Goal: Information Seeking & Learning: Learn about a topic

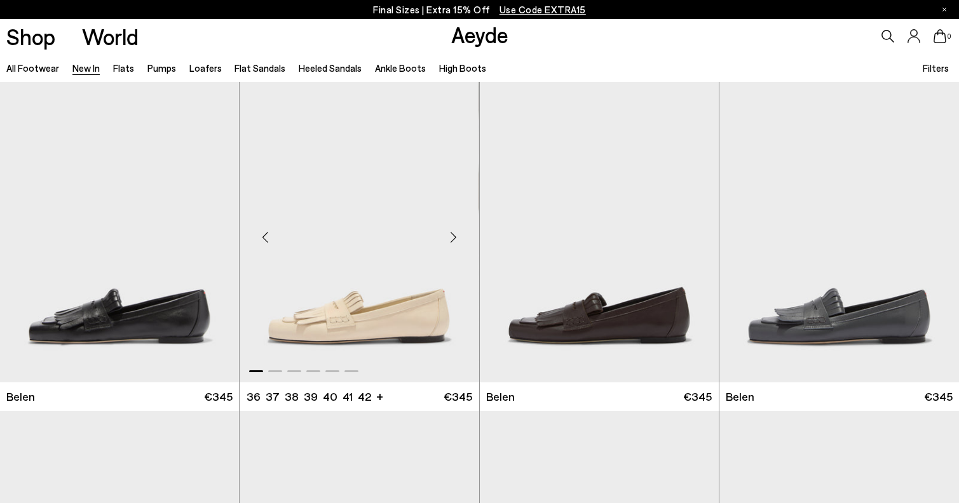
click at [454, 240] on div "Next slide" at bounding box center [454, 238] width 38 height 38
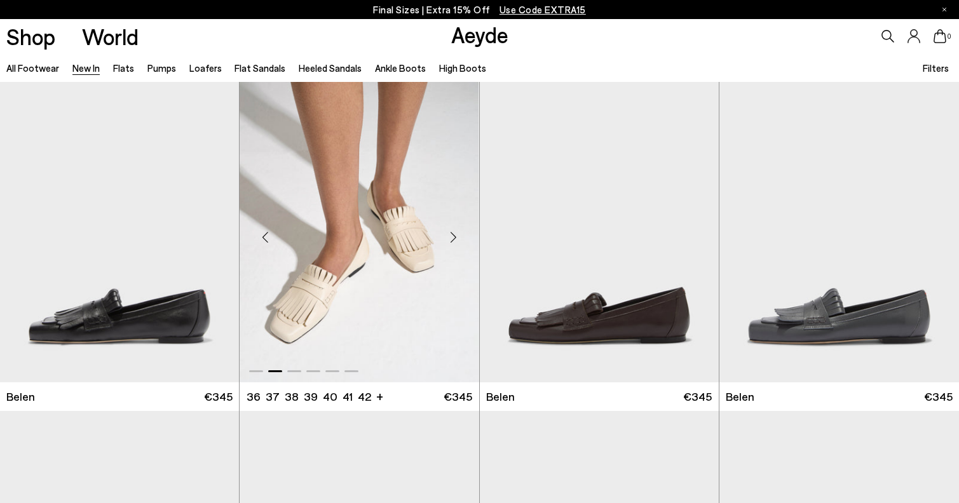
click at [454, 240] on div "Next slide" at bounding box center [454, 238] width 38 height 38
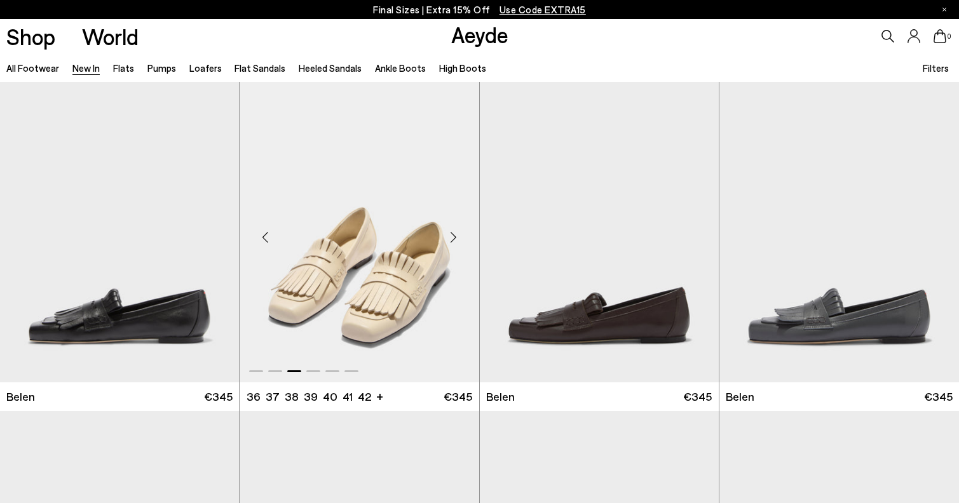
click at [454, 240] on div "Next slide" at bounding box center [454, 238] width 38 height 38
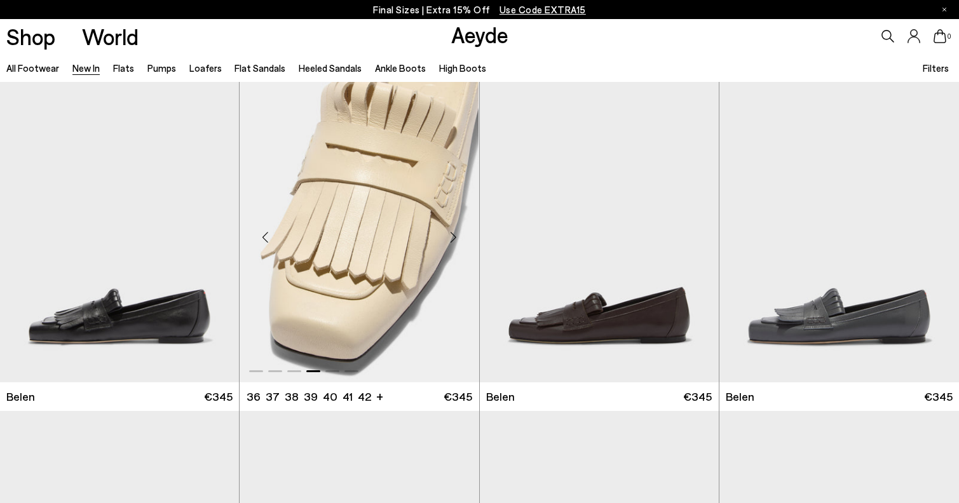
click at [454, 240] on div "Next slide" at bounding box center [454, 238] width 38 height 38
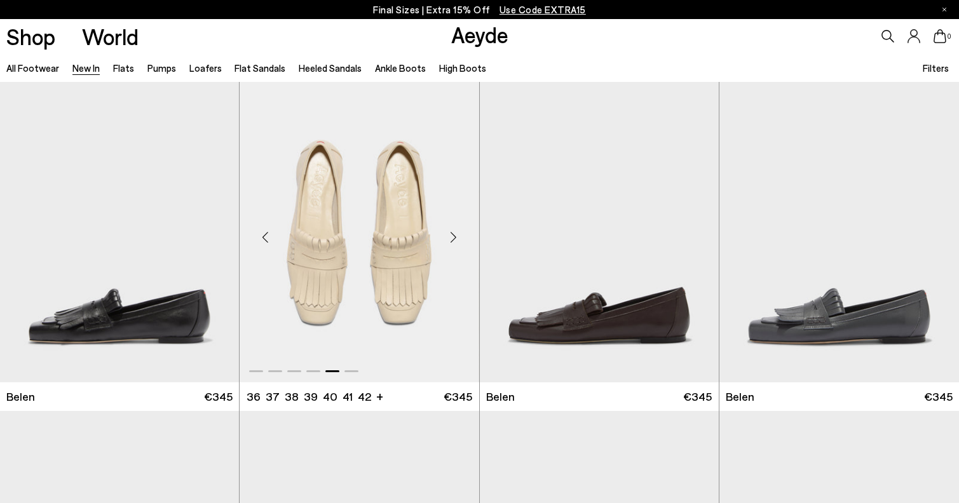
click at [454, 240] on div "Next slide" at bounding box center [454, 238] width 38 height 38
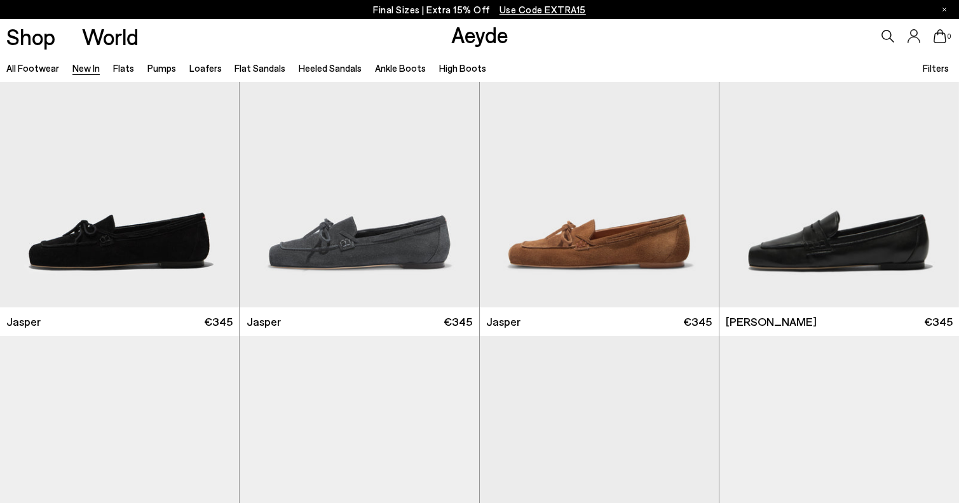
scroll to position [444, 0]
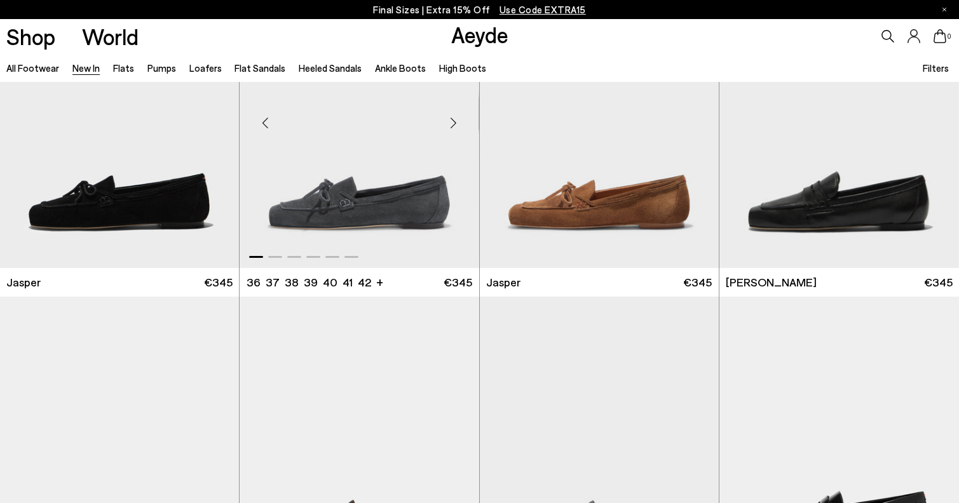
click at [453, 123] on div "Next slide" at bounding box center [454, 123] width 38 height 38
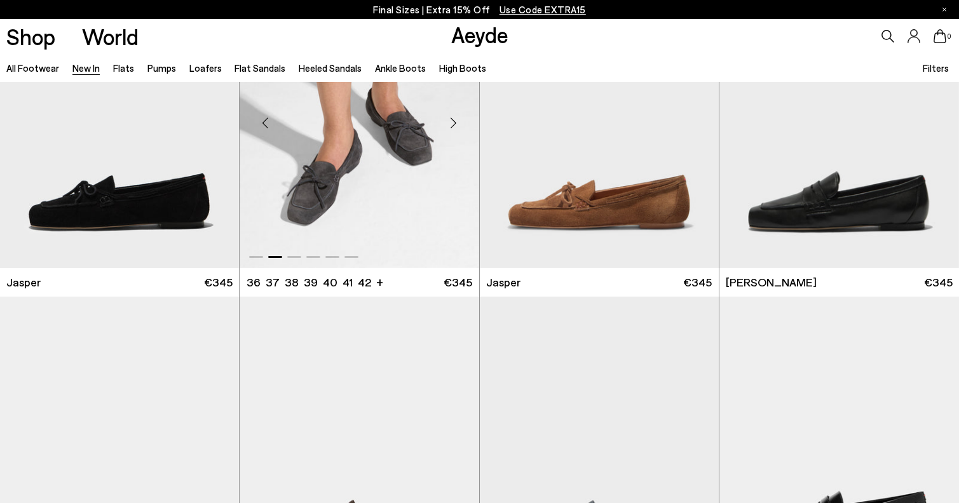
click at [453, 123] on div "Next slide" at bounding box center [454, 123] width 38 height 38
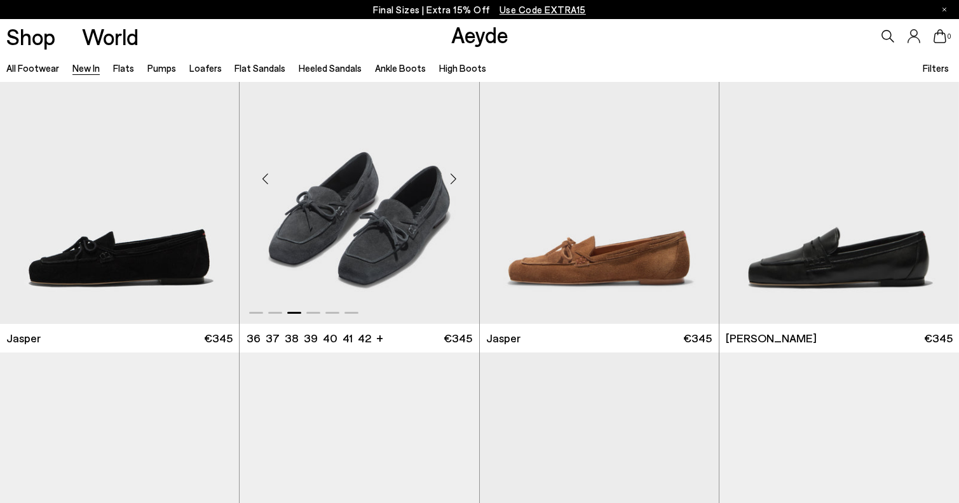
scroll to position [386, 0]
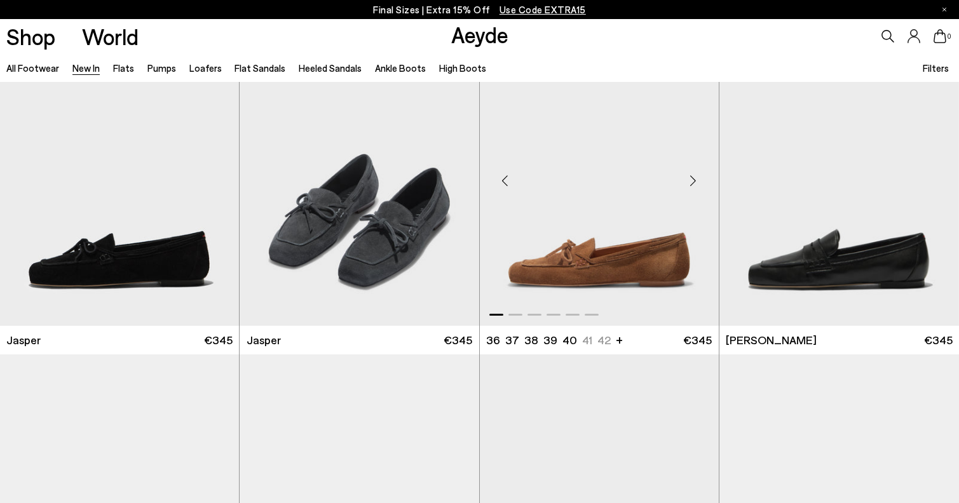
click at [690, 179] on div "Next slide" at bounding box center [693, 181] width 38 height 38
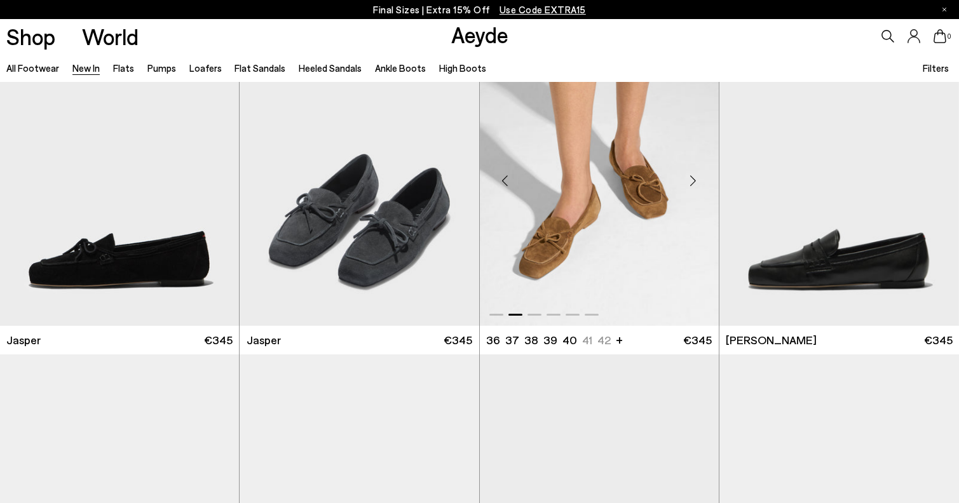
click at [690, 179] on div "Next slide" at bounding box center [693, 181] width 38 height 38
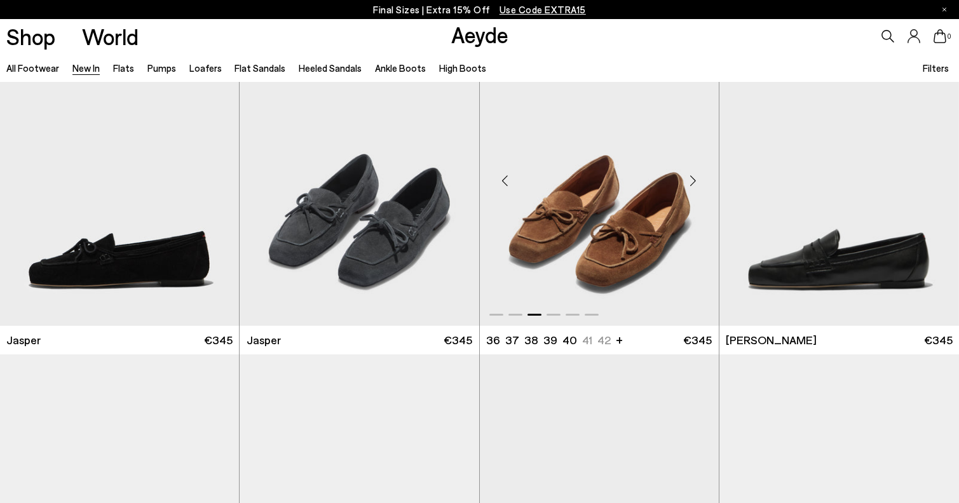
click at [690, 179] on div "Next slide" at bounding box center [693, 181] width 38 height 38
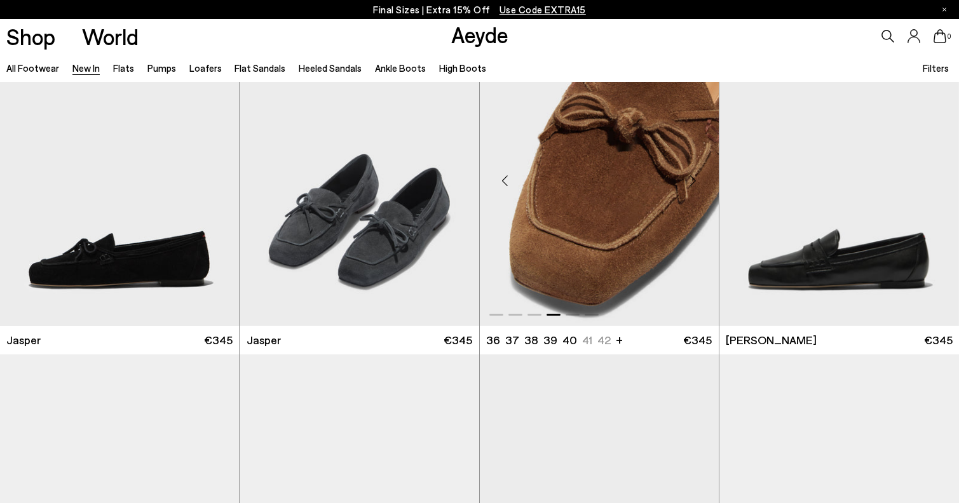
click at [690, 179] on div "Next slide" at bounding box center [693, 181] width 38 height 38
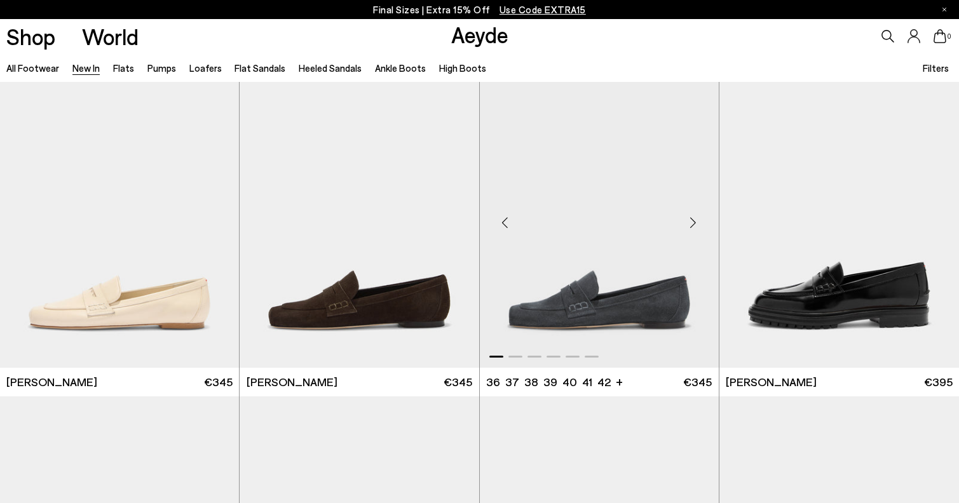
scroll to position [758, 0]
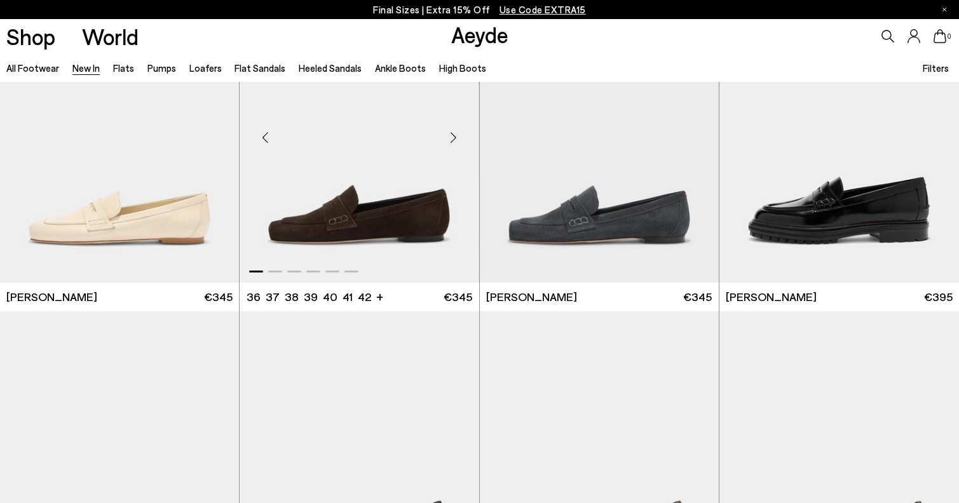
click at [451, 140] on div "Next slide" at bounding box center [454, 138] width 38 height 38
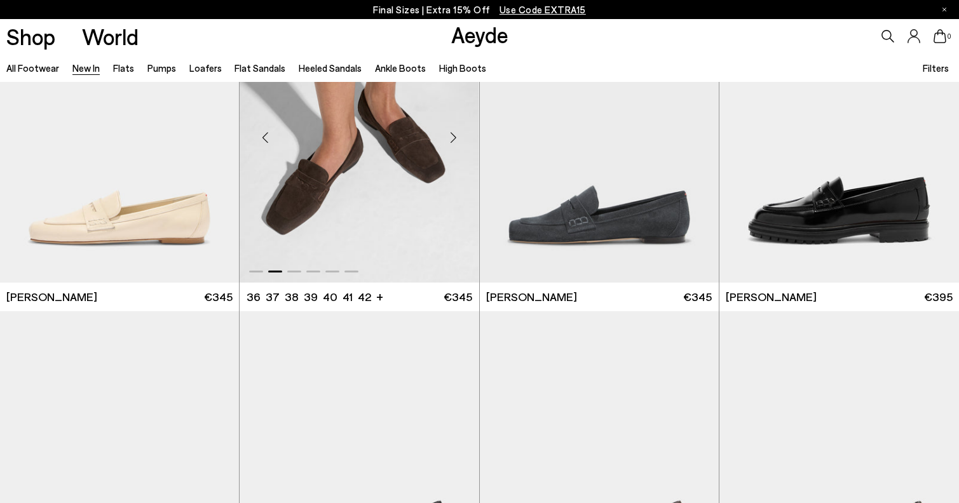
click at [451, 140] on div "Next slide" at bounding box center [454, 138] width 38 height 38
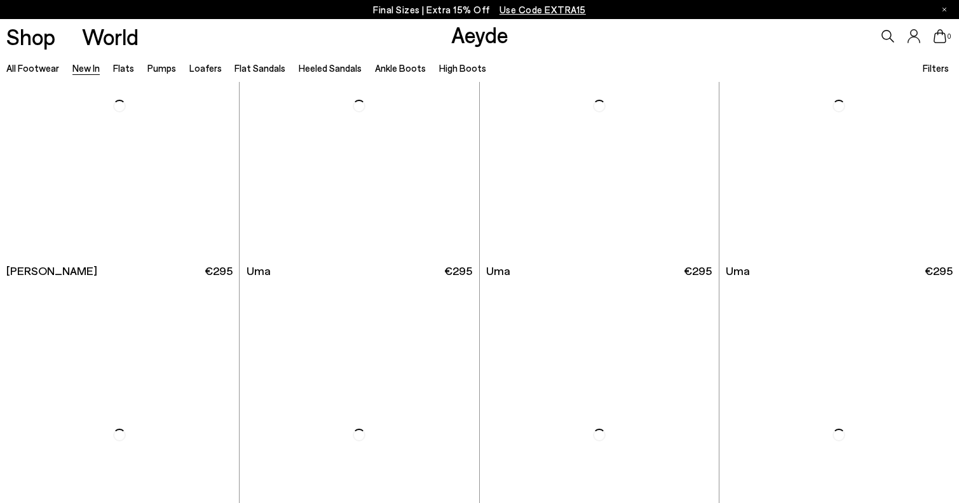
scroll to position [6077, 0]
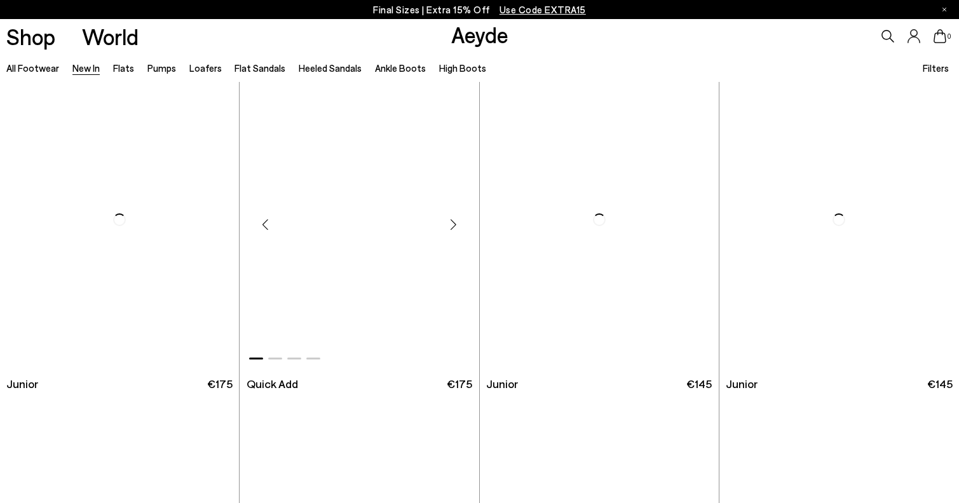
scroll to position [8212, 0]
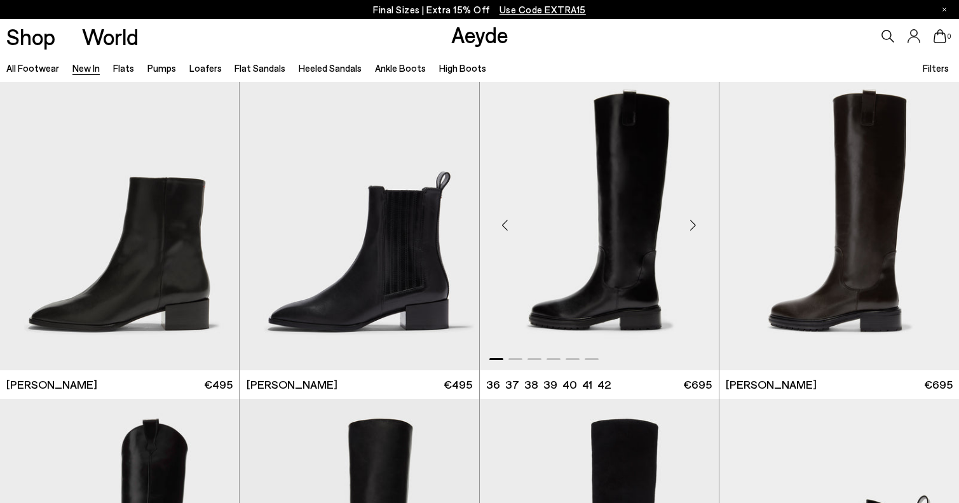
scroll to position [10544, 0]
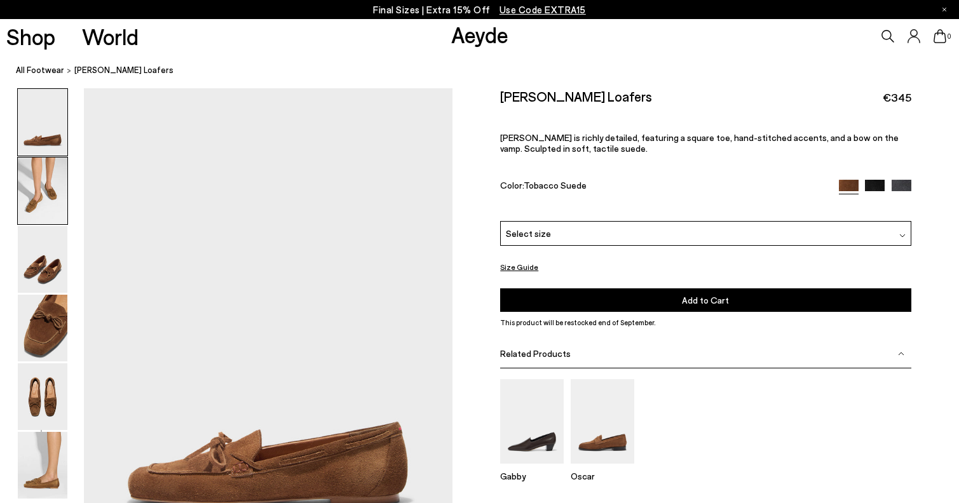
click at [48, 203] on img at bounding box center [43, 191] width 50 height 67
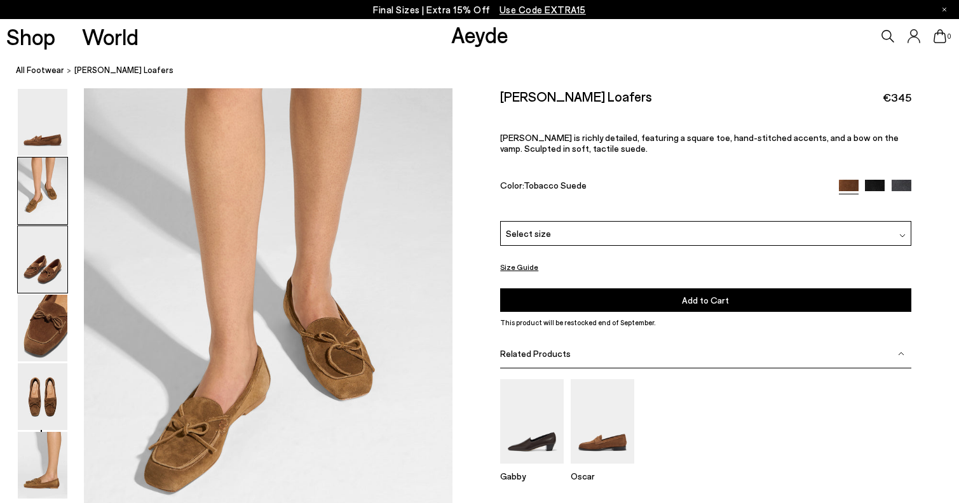
click at [52, 250] on img at bounding box center [43, 259] width 50 height 67
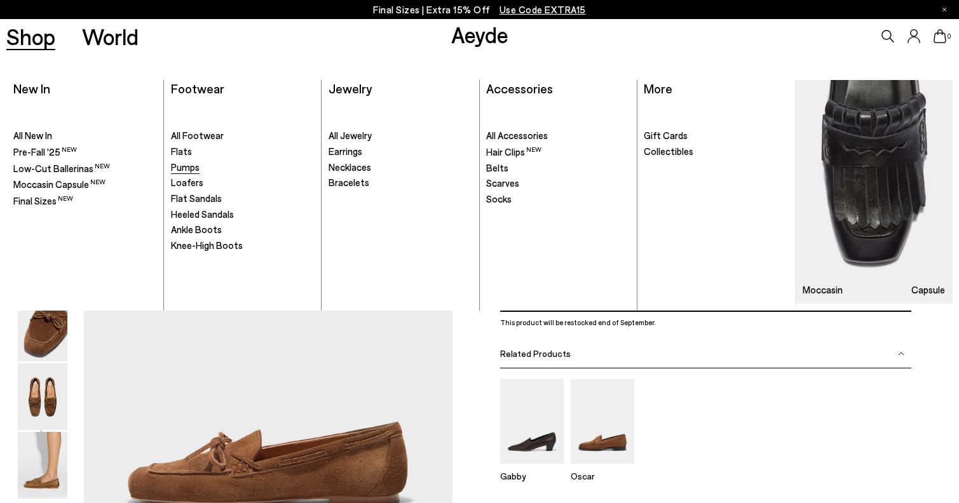
click at [191, 167] on span "Pumps" at bounding box center [185, 166] width 29 height 11
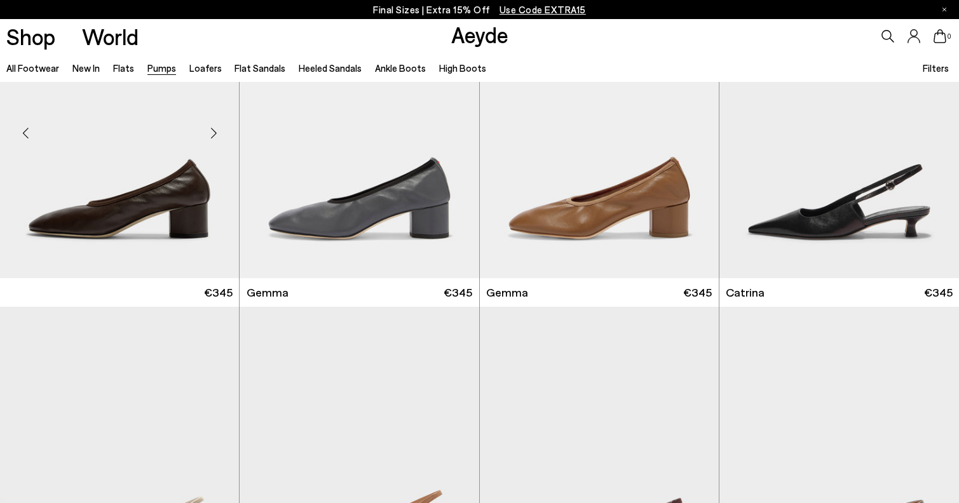
scroll to position [3101, 0]
